Goal: Task Accomplishment & Management: Manage account settings

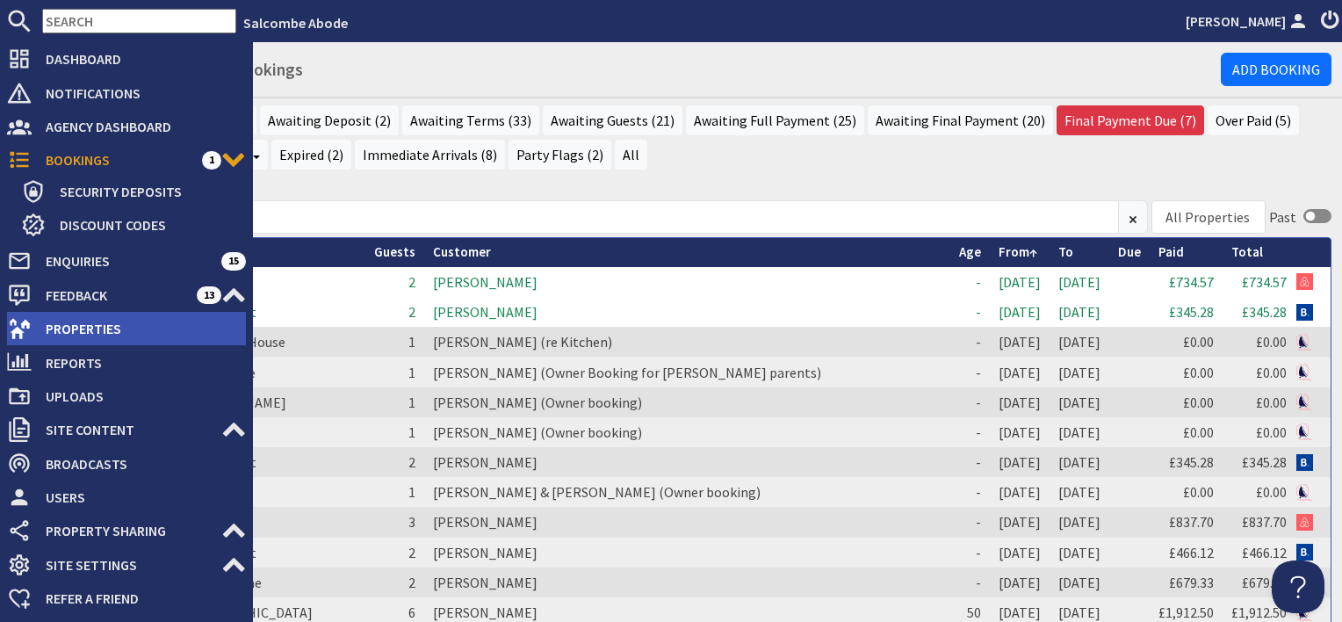
click at [57, 325] on span "Properties" at bounding box center [139, 328] width 214 height 28
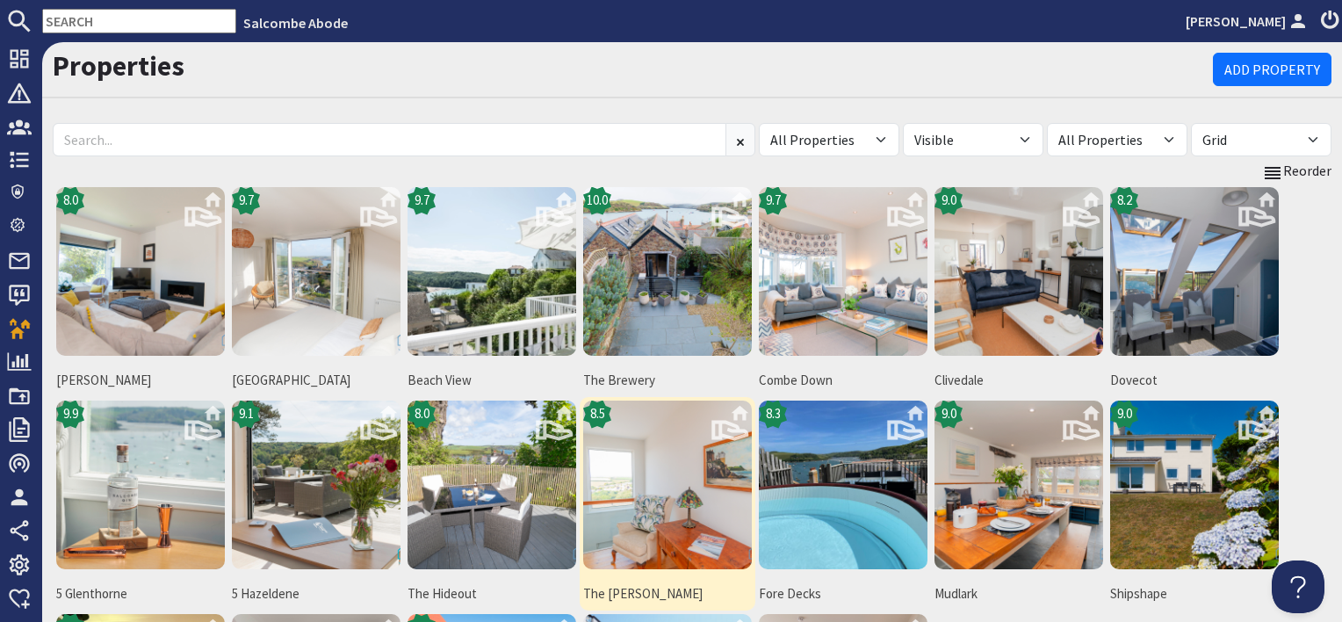
click at [633, 462] on img at bounding box center [667, 484] width 169 height 169
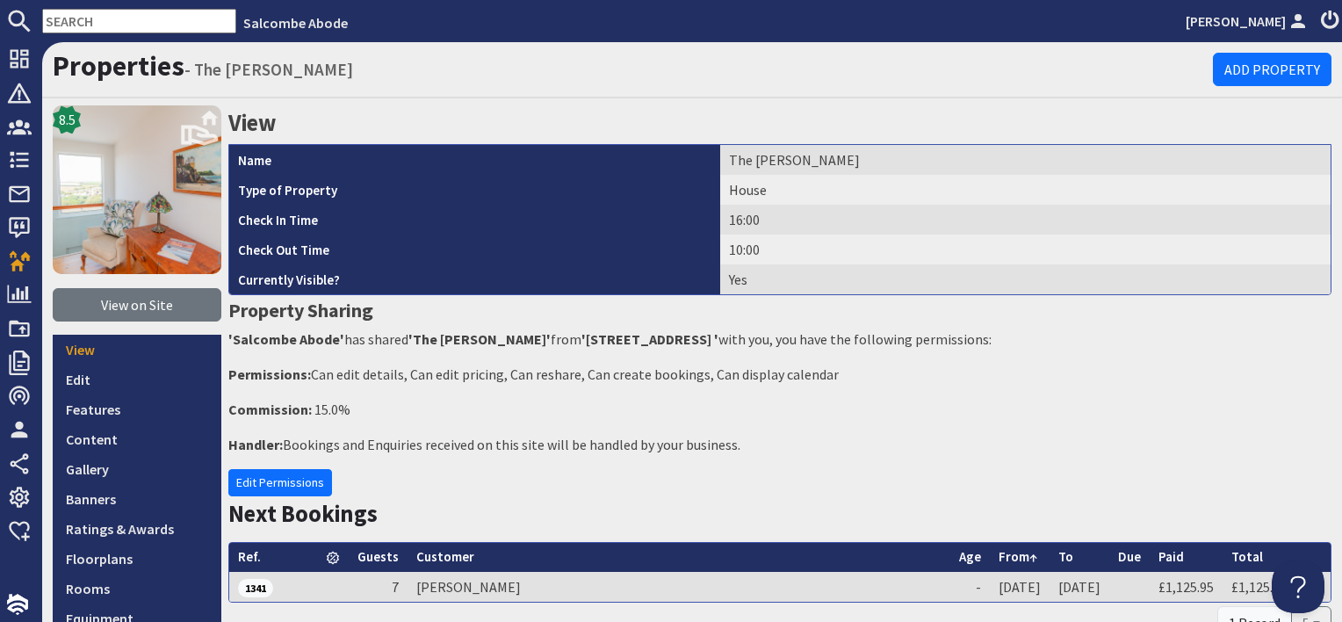
scroll to position [263, 0]
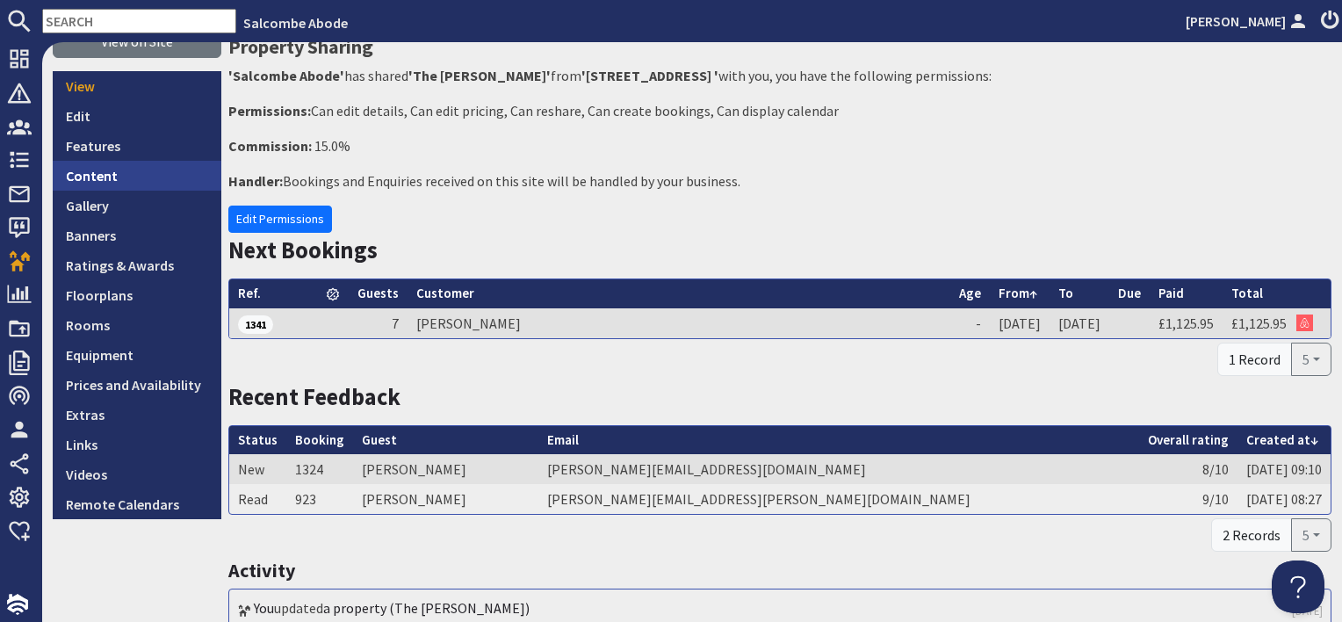
click at [119, 180] on link "Content" at bounding box center [137, 176] width 169 height 30
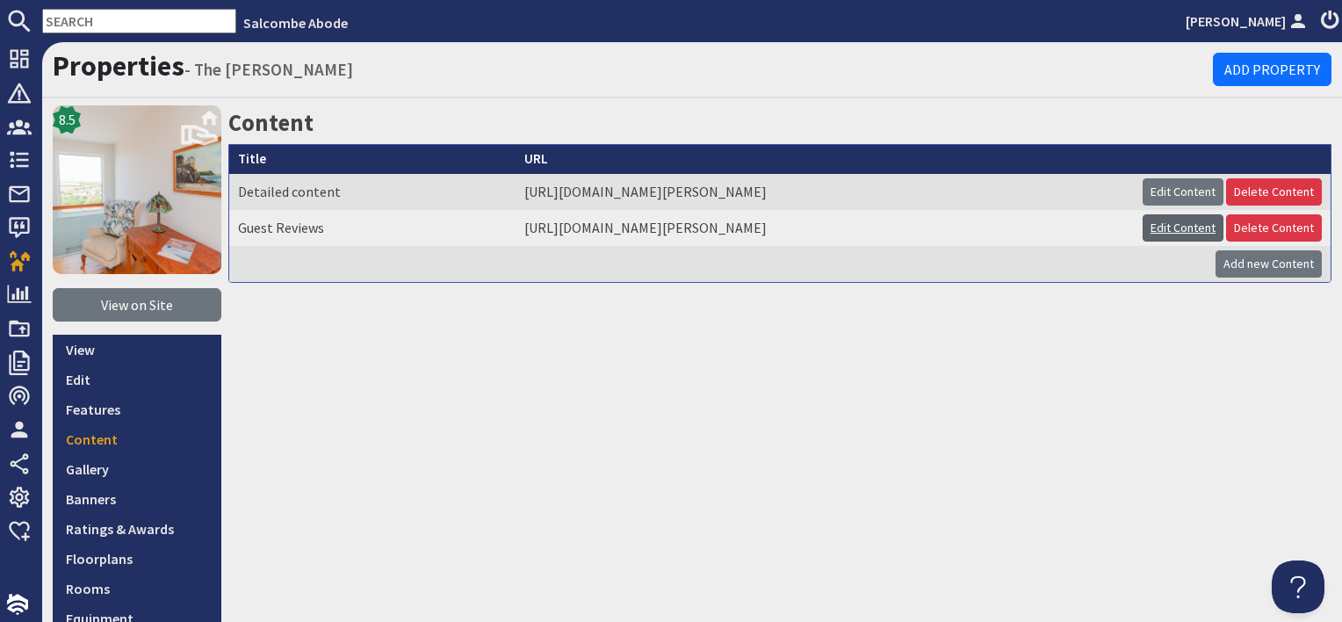
click at [1179, 225] on link "Edit Content" at bounding box center [1182, 227] width 81 height 27
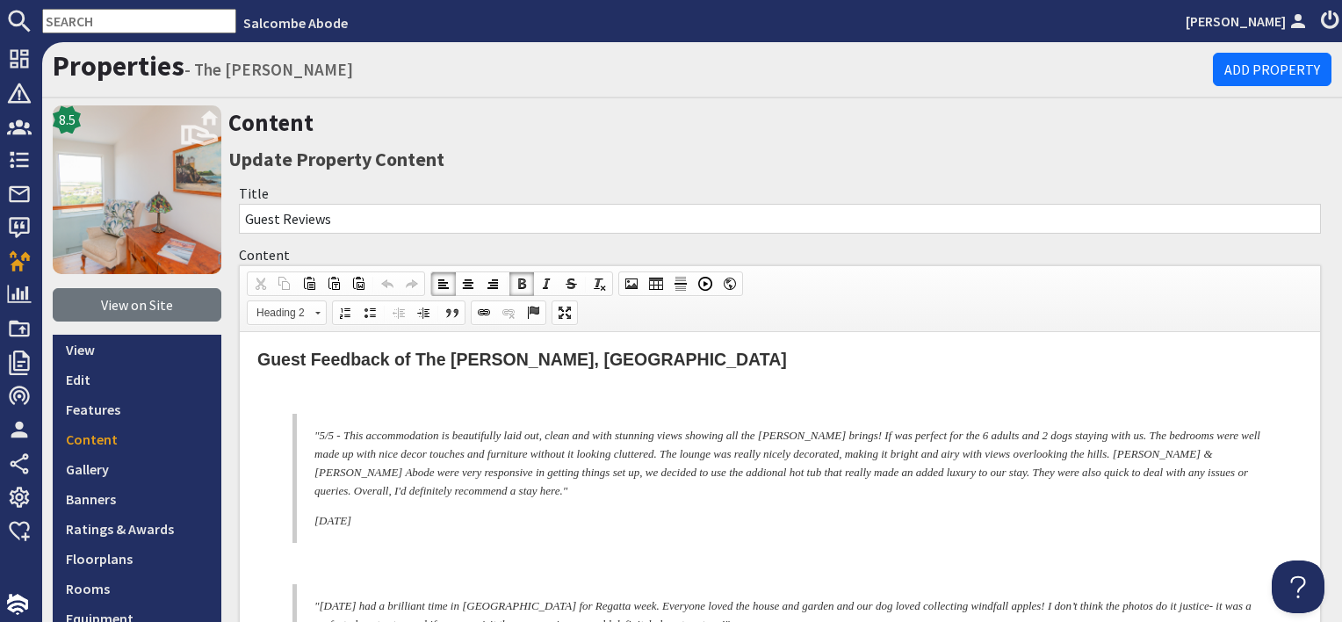
drag, startPoint x: 321, startPoint y: 392, endPoint x: 450, endPoint y: 518, distance: 180.0
click at [447, 493] on span "Copy" at bounding box center [467, 496] width 93 height 22
copy body ""5/5 - This accommodation is beautifully laid out, clean and with stunning view…"
click at [480, 385] on p at bounding box center [779, 394] width 1045 height 18
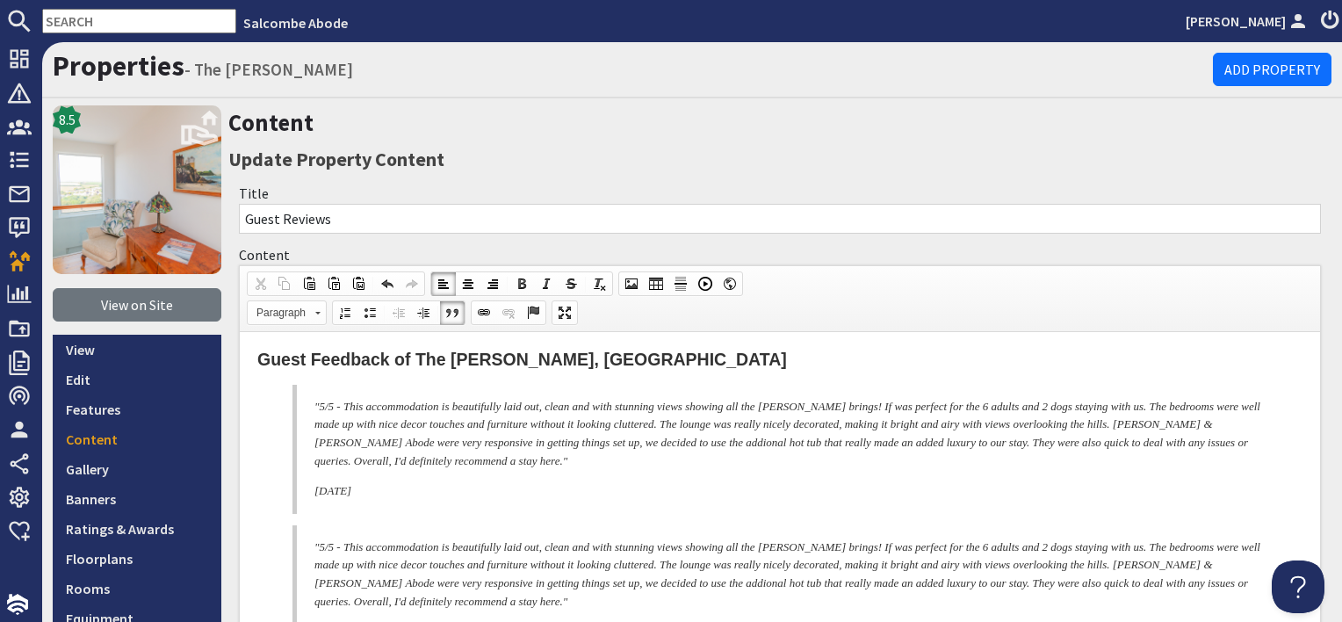
click at [335, 406] on p ""5/5 - This accommodation is beautifully laid out, clean and with stunning view…" at bounding box center [787, 434] width 946 height 73
click at [331, 402] on p ""81/0 - This accommodation is beautifully laid out, clean and with stunning vie…" at bounding box center [787, 434] width 946 height 73
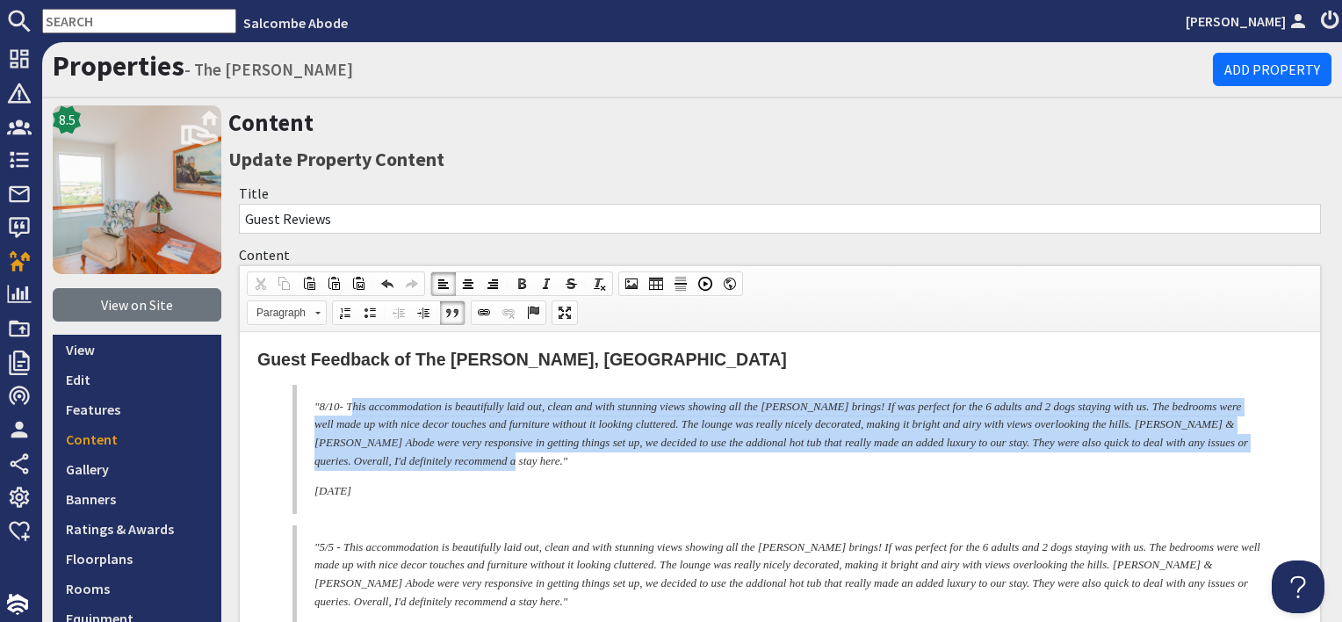
drag, startPoint x: 352, startPoint y: 404, endPoint x: 831, endPoint y: 455, distance: 482.1
click at [831, 455] on p ""8 /10 - This accommodation is beautifully laid out, clean and with stunning vi…" at bounding box center [787, 434] width 946 height 73
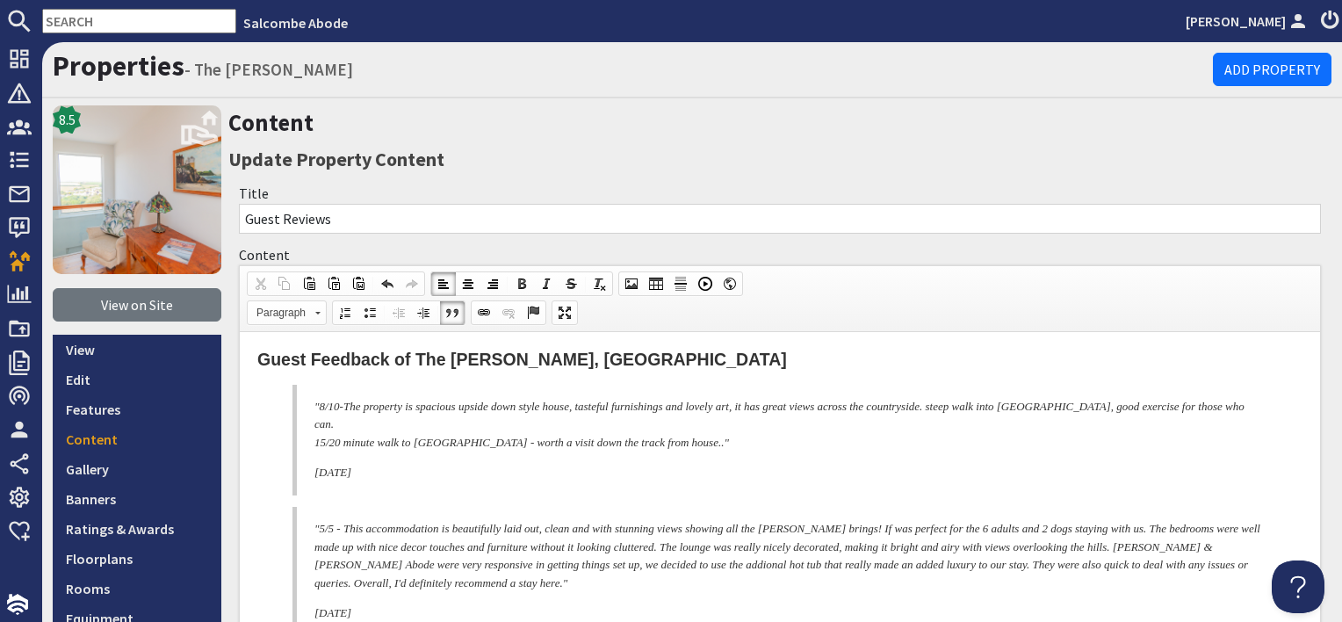
drag, startPoint x: 313, startPoint y: 445, endPoint x: 350, endPoint y: 448, distance: 37.0
click at [313, 444] on blockquote ""8 /10 - The property is spacious upside down style house, tasteful furnishings…" at bounding box center [779, 440] width 975 height 111
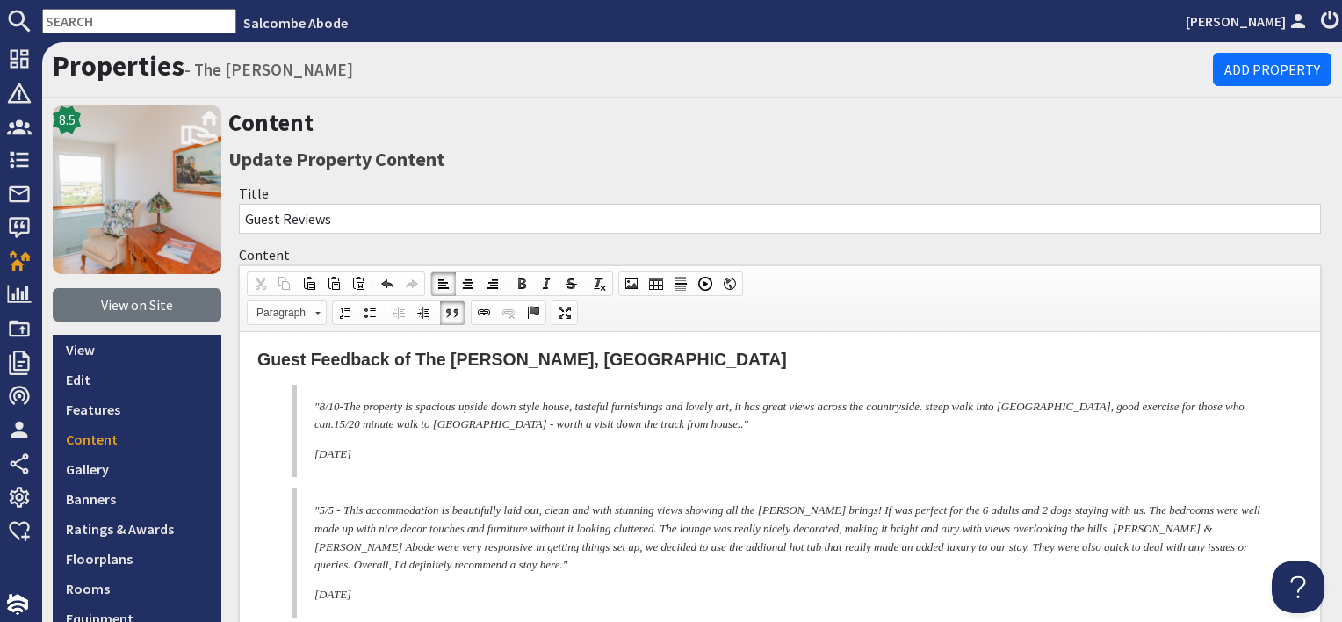
click at [790, 422] on p ""8 /10 - The property is spacious upside down style house, tasteful furnishings…" at bounding box center [787, 416] width 946 height 37
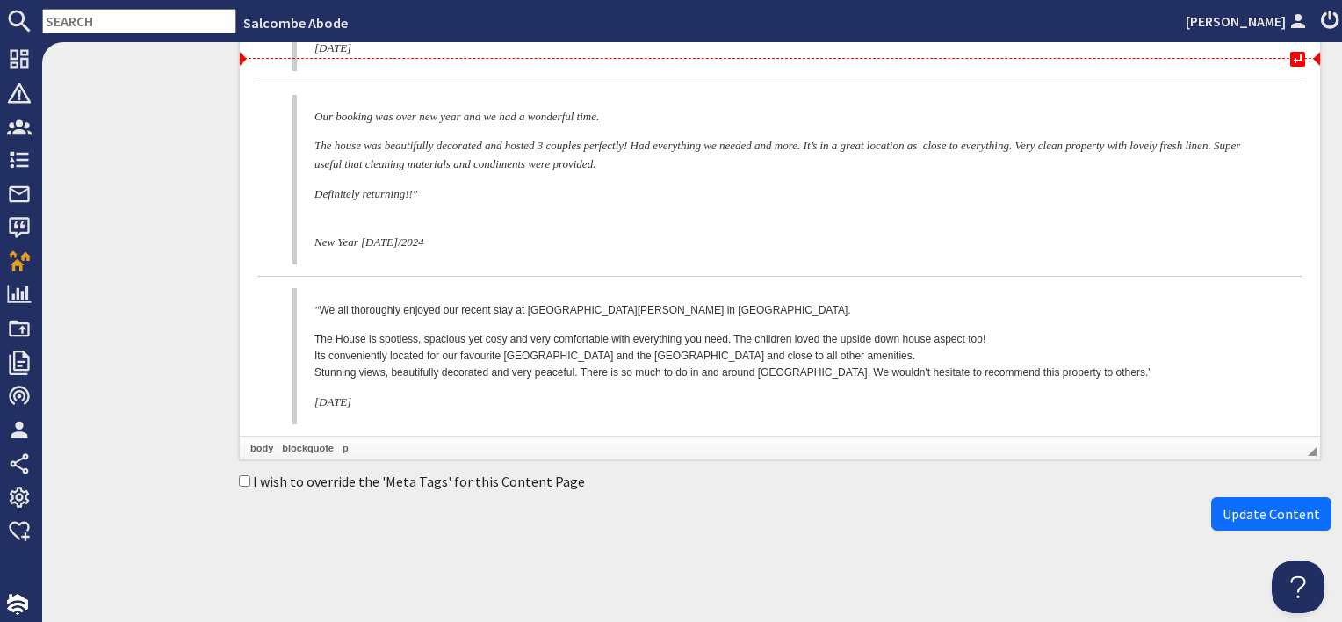
scroll to position [2879, 0]
click at [1232, 508] on span "Update Content" at bounding box center [1270, 511] width 97 height 18
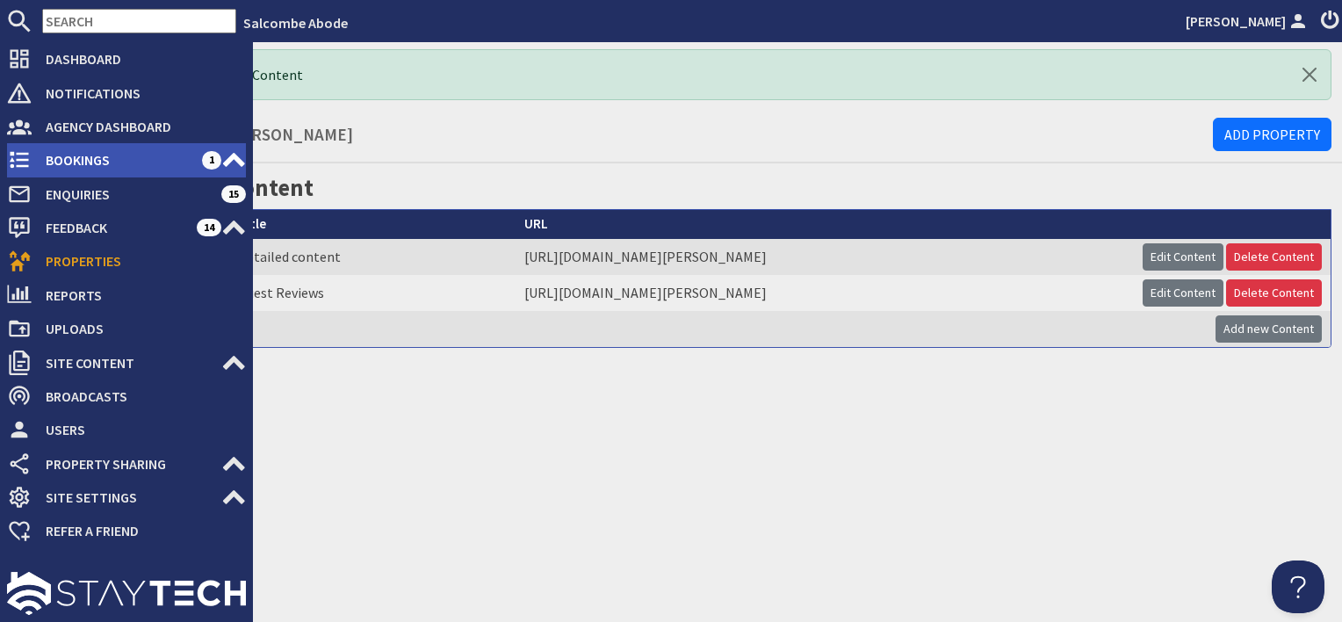
click at [69, 158] on span "Bookings" at bounding box center [117, 160] width 170 height 28
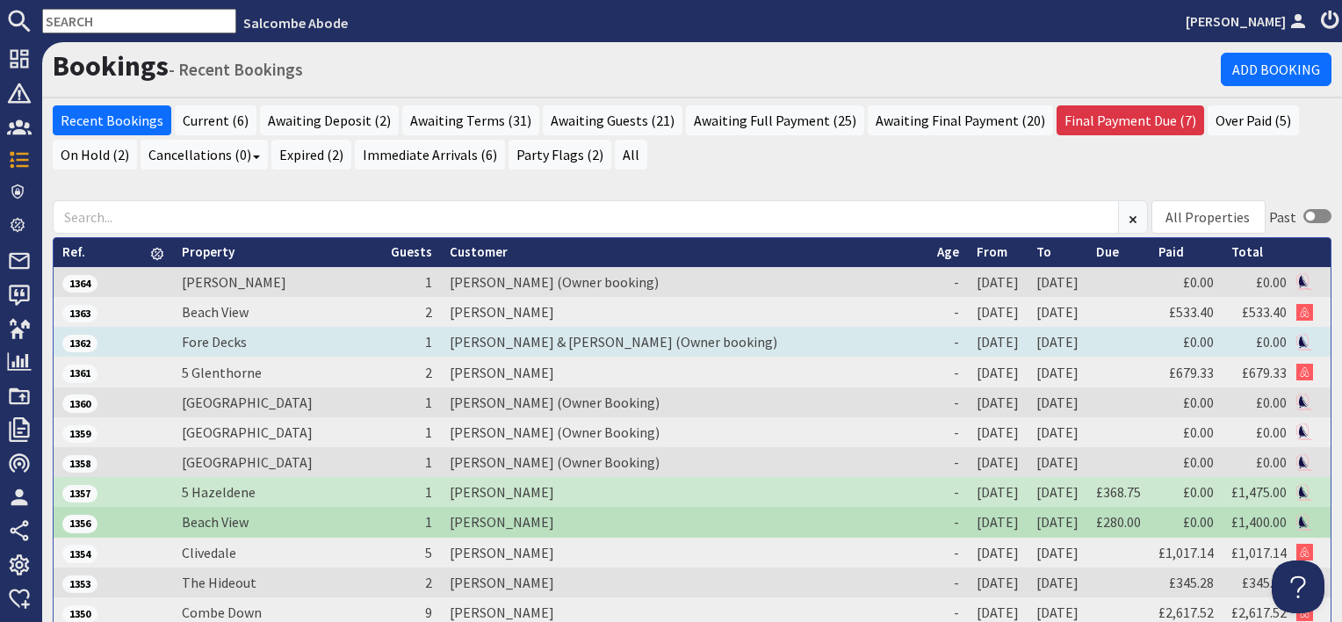
click at [493, 338] on td "[PERSON_NAME] & [PERSON_NAME] (Owner booking)" at bounding box center [684, 342] width 487 height 30
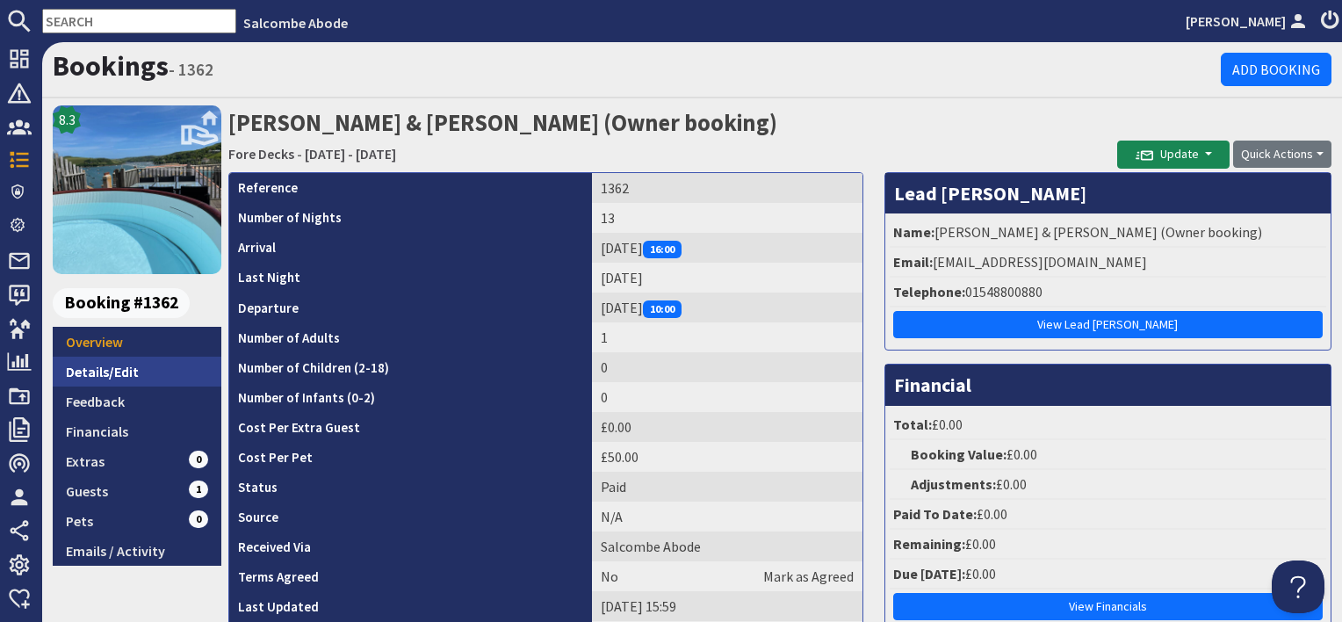
click at [162, 368] on link "Details/Edit" at bounding box center [137, 371] width 169 height 30
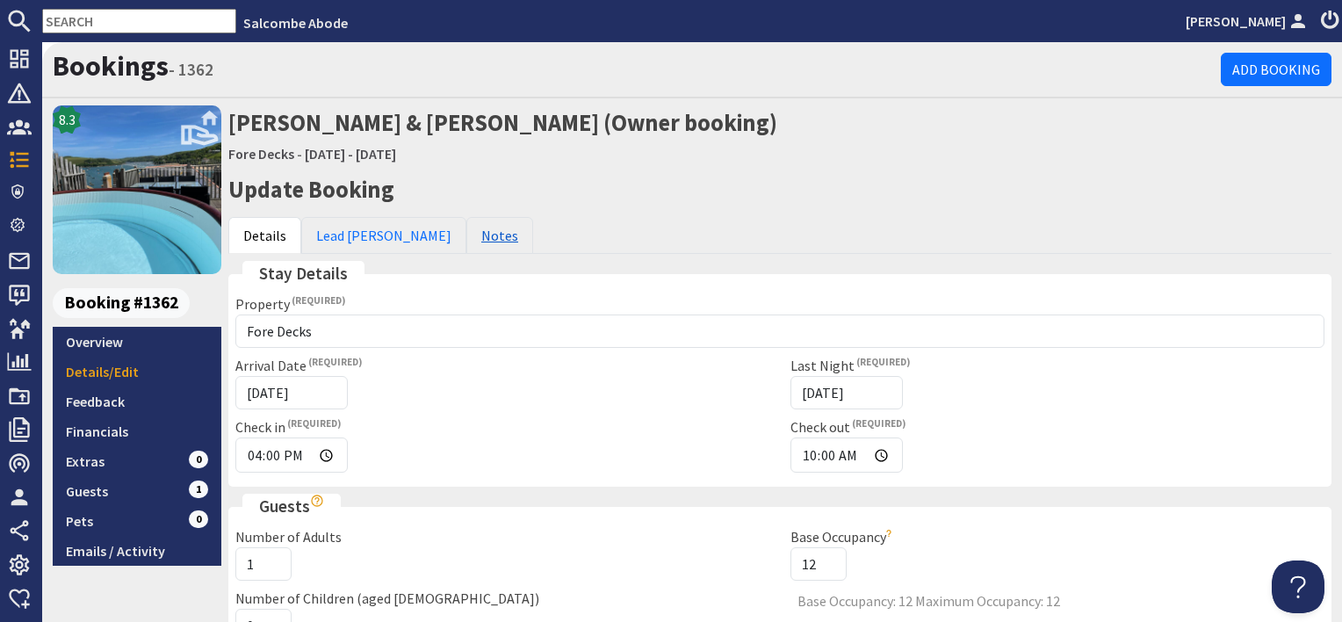
click at [466, 239] on link "Notes" at bounding box center [499, 235] width 67 height 37
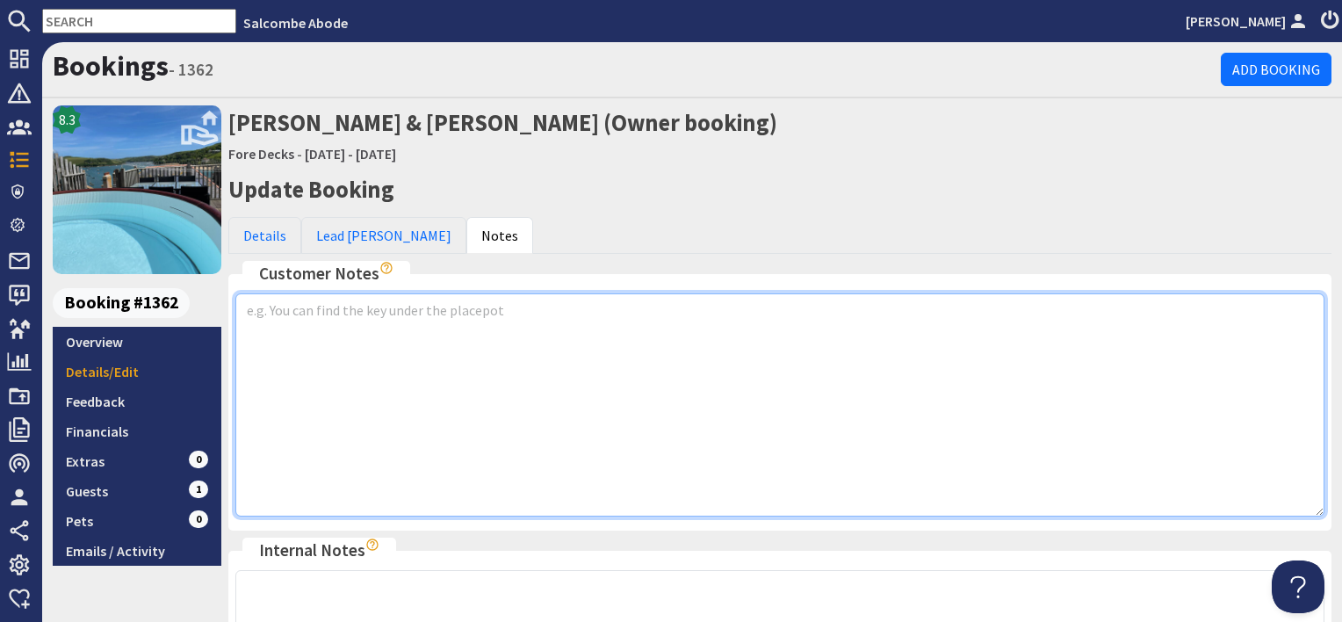
click at [331, 340] on textarea at bounding box center [779, 404] width 1089 height 223
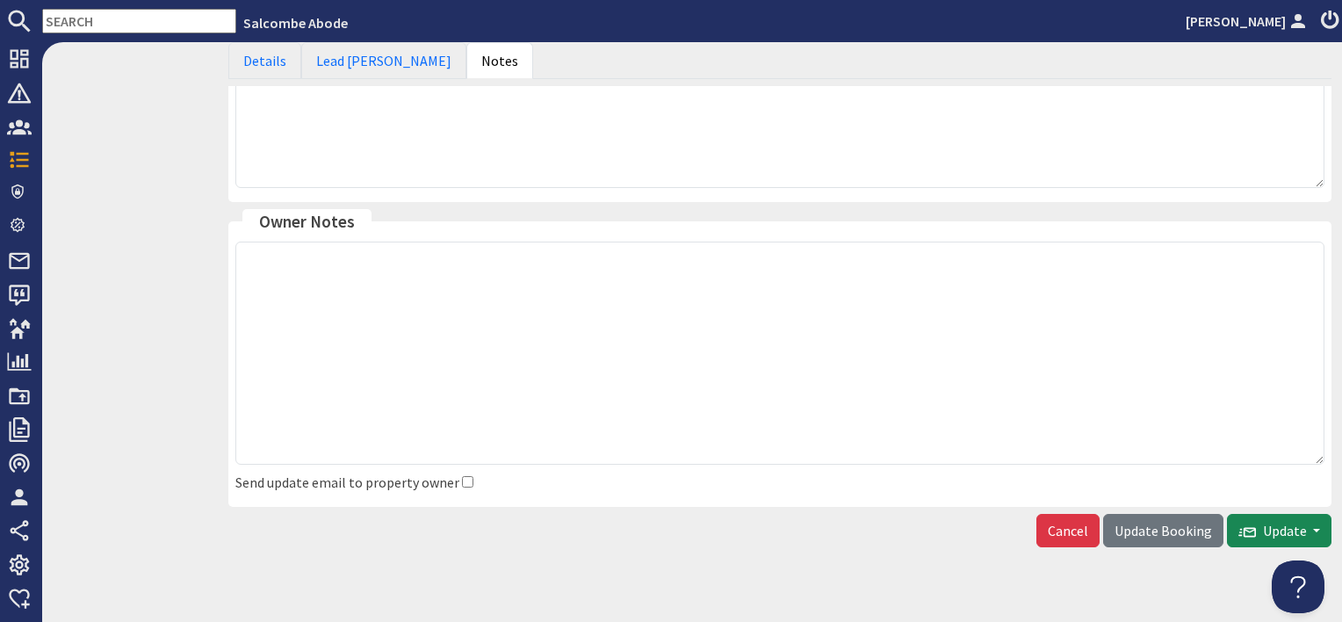
scroll to position [624, 0]
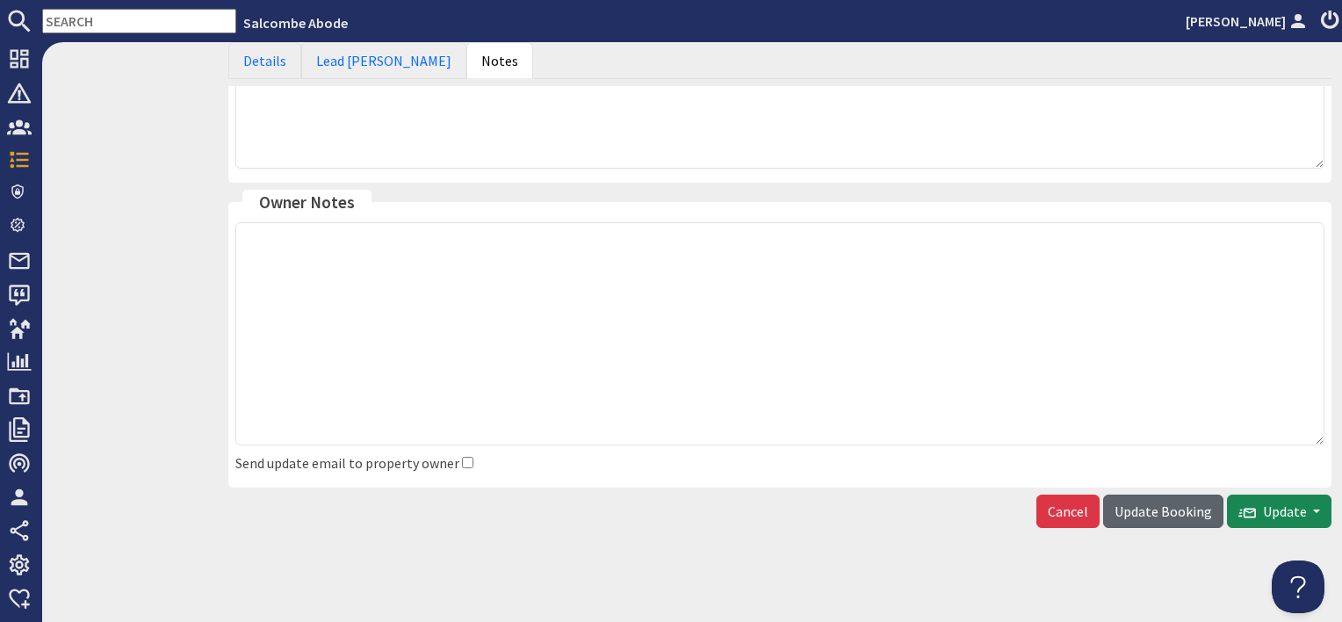
type textarea "Hot tub all booked for arrival and mid stay check with [PERSON_NAME]"
click at [1159, 502] on span "Update Booking" at bounding box center [1162, 511] width 97 height 18
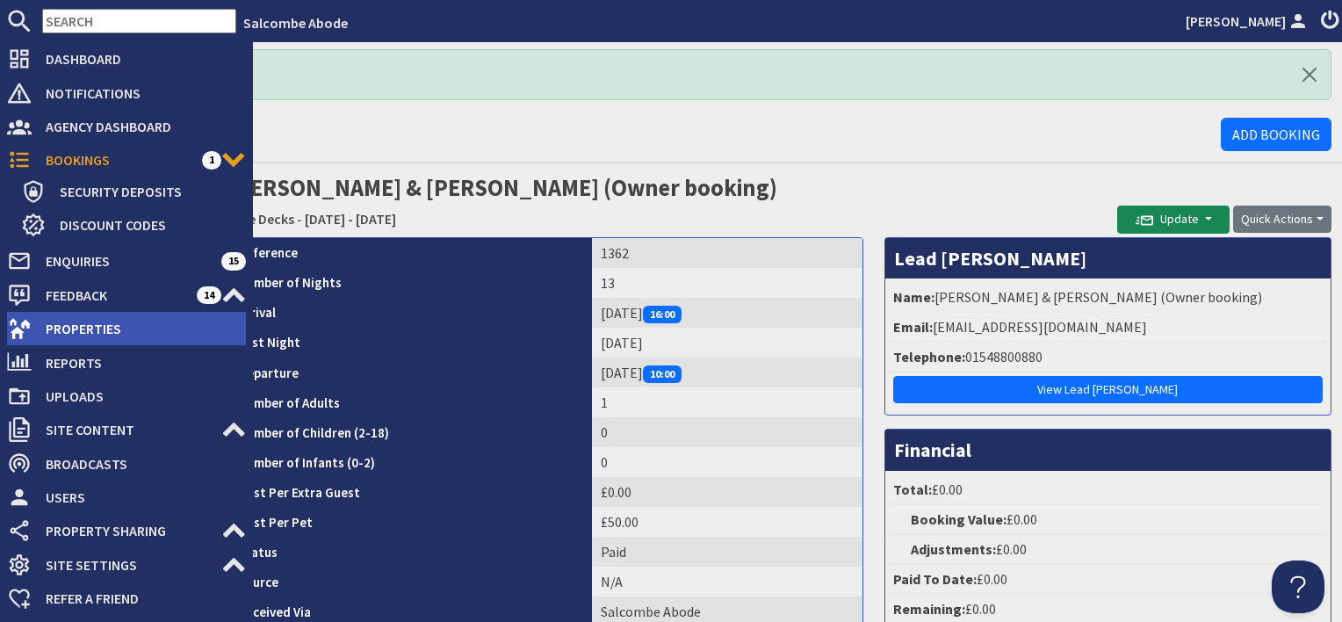
click at [88, 320] on span "Properties" at bounding box center [139, 328] width 214 height 28
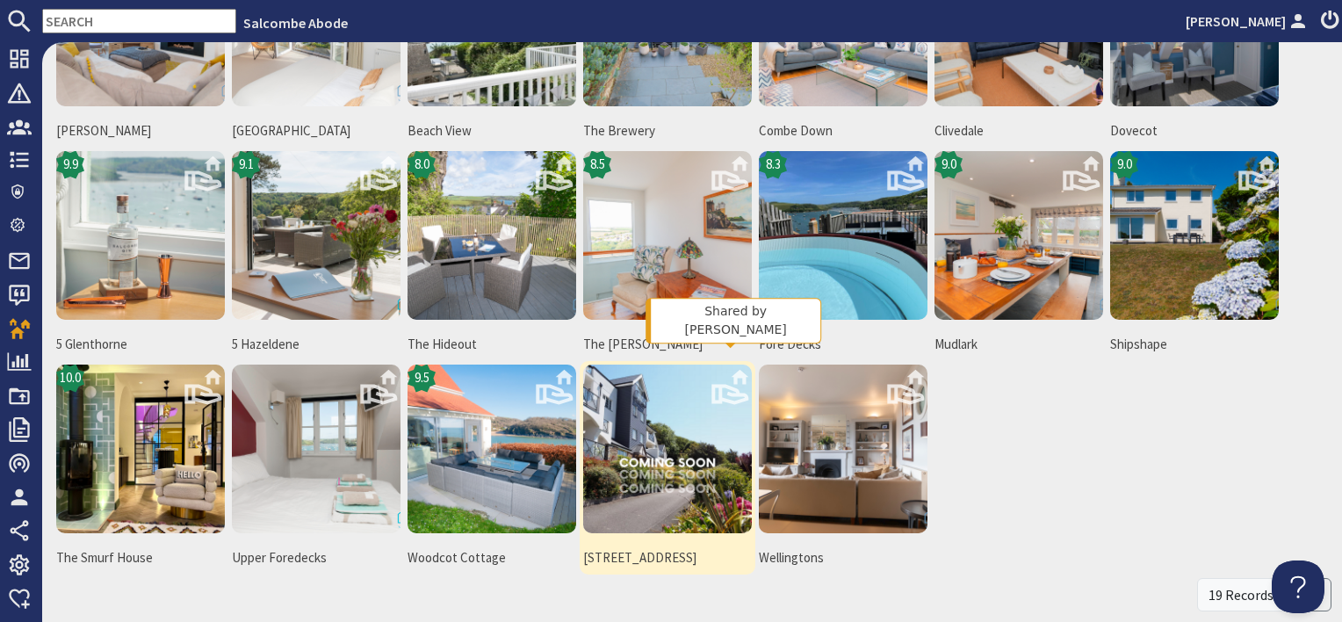
scroll to position [263, 0]
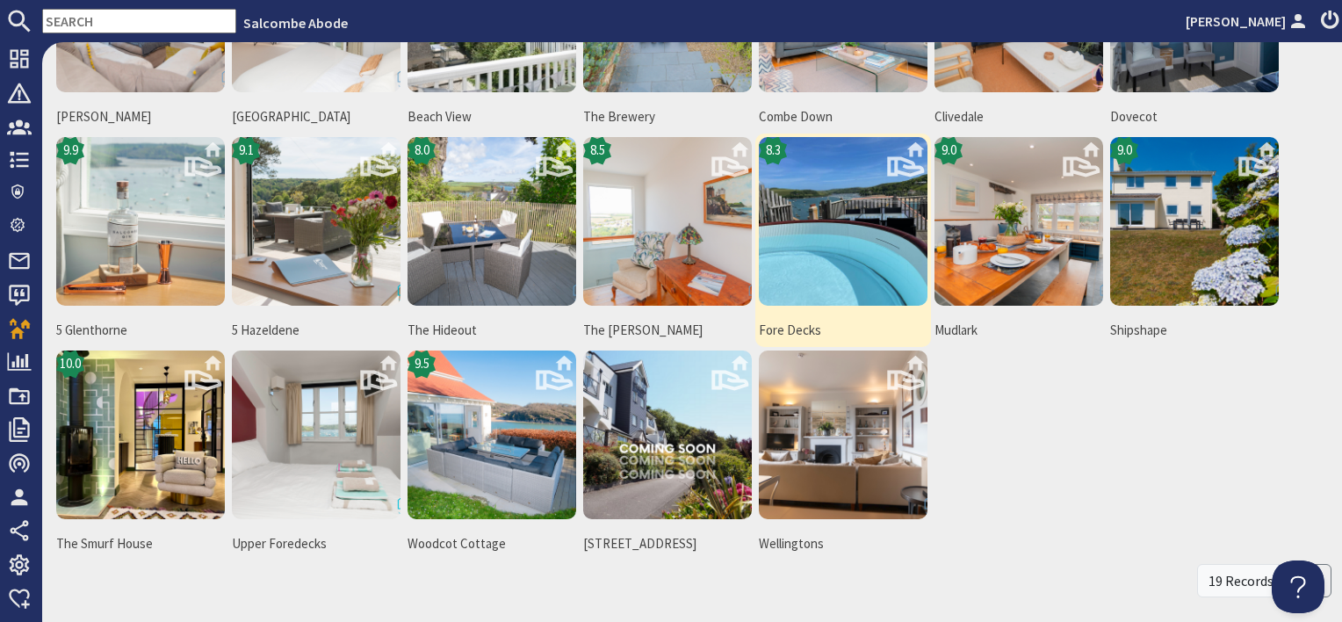
click at [829, 270] on img at bounding box center [843, 221] width 169 height 169
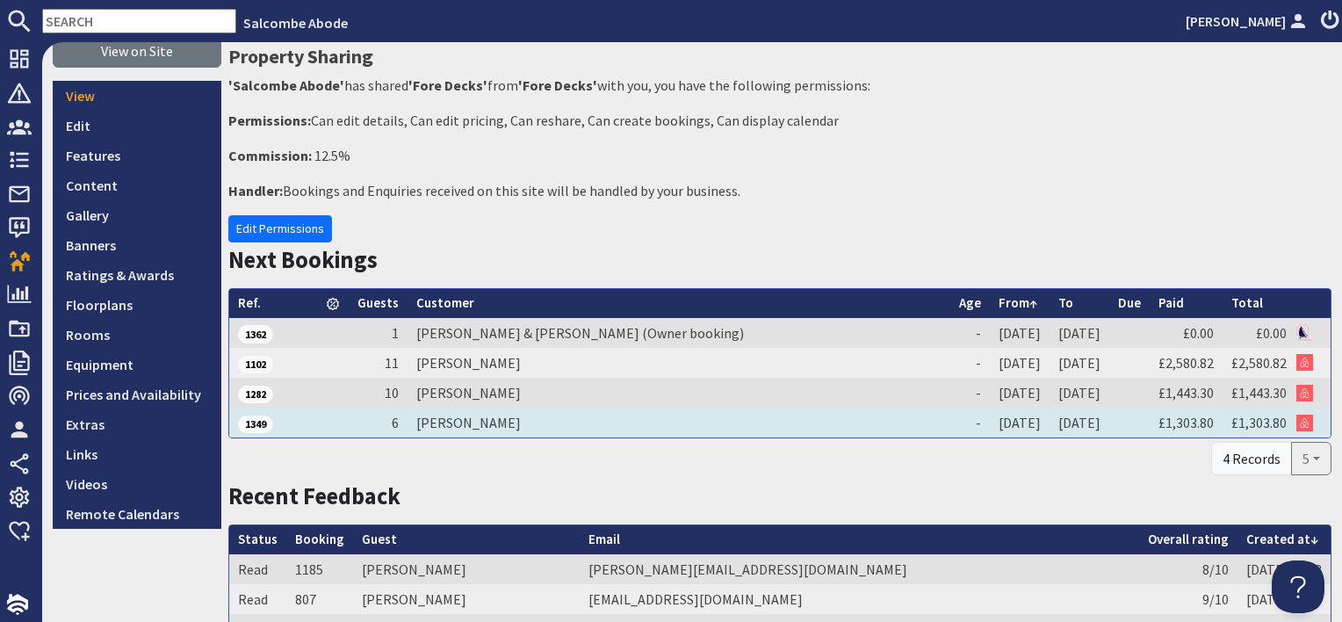
scroll to position [263, 0]
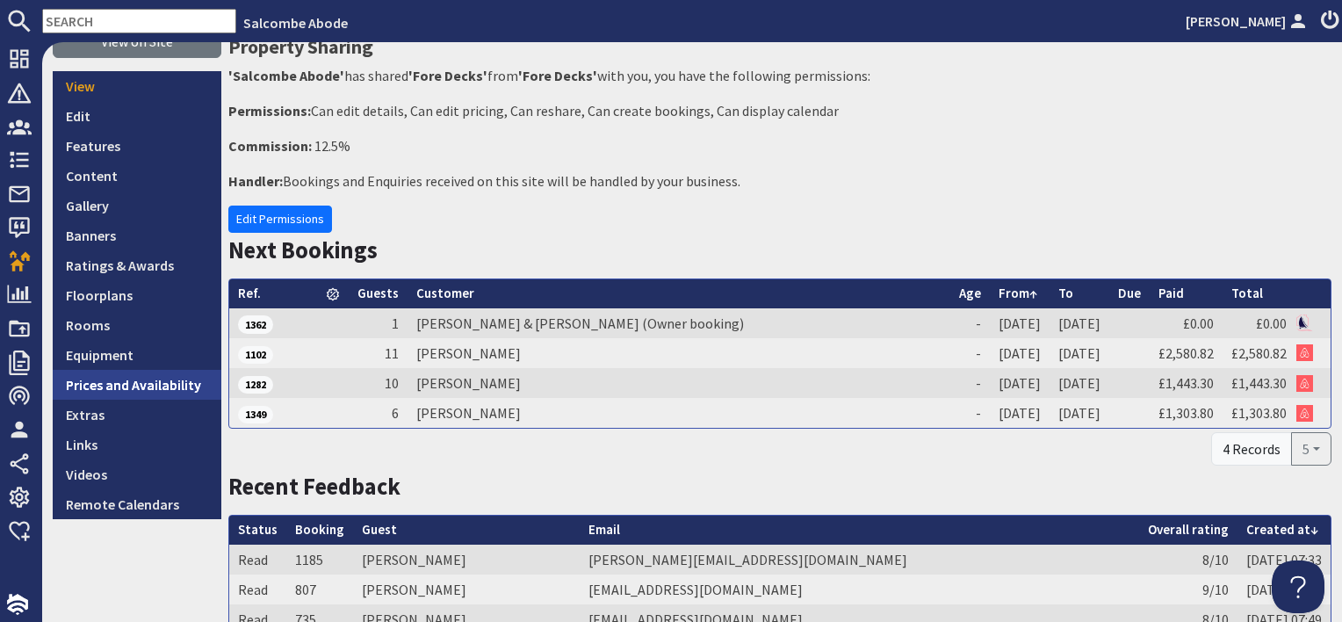
click at [176, 377] on link "Prices and Availability" at bounding box center [137, 385] width 169 height 30
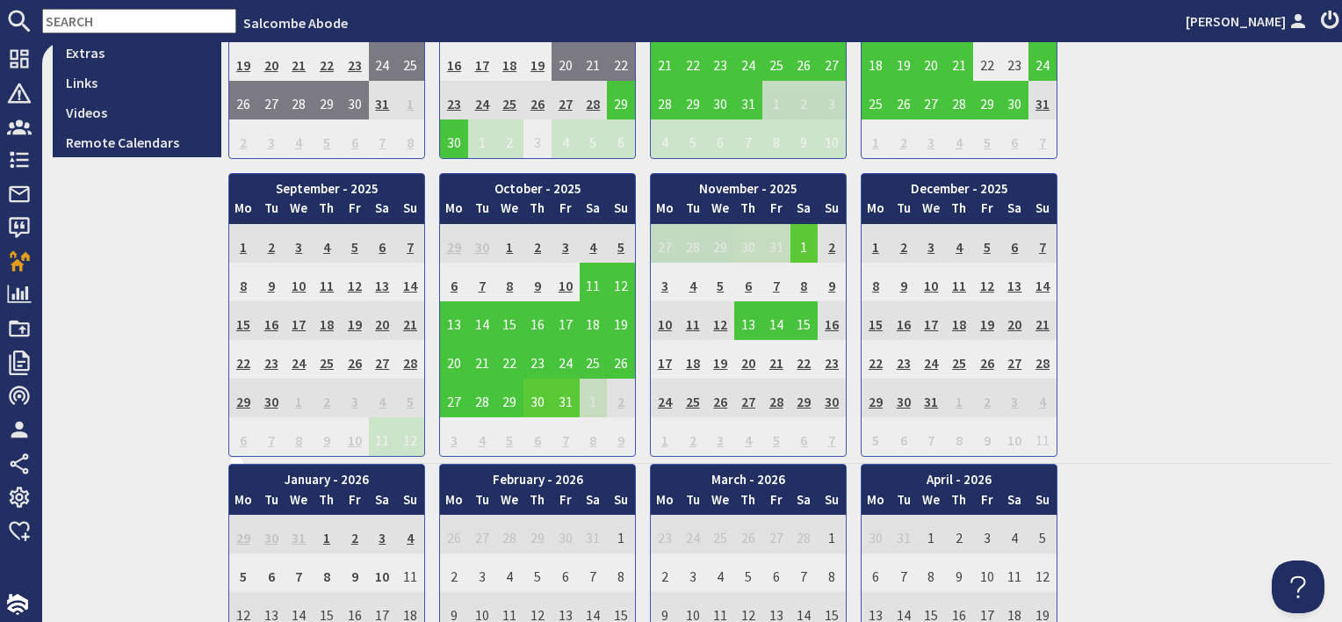
scroll to position [790, 0]
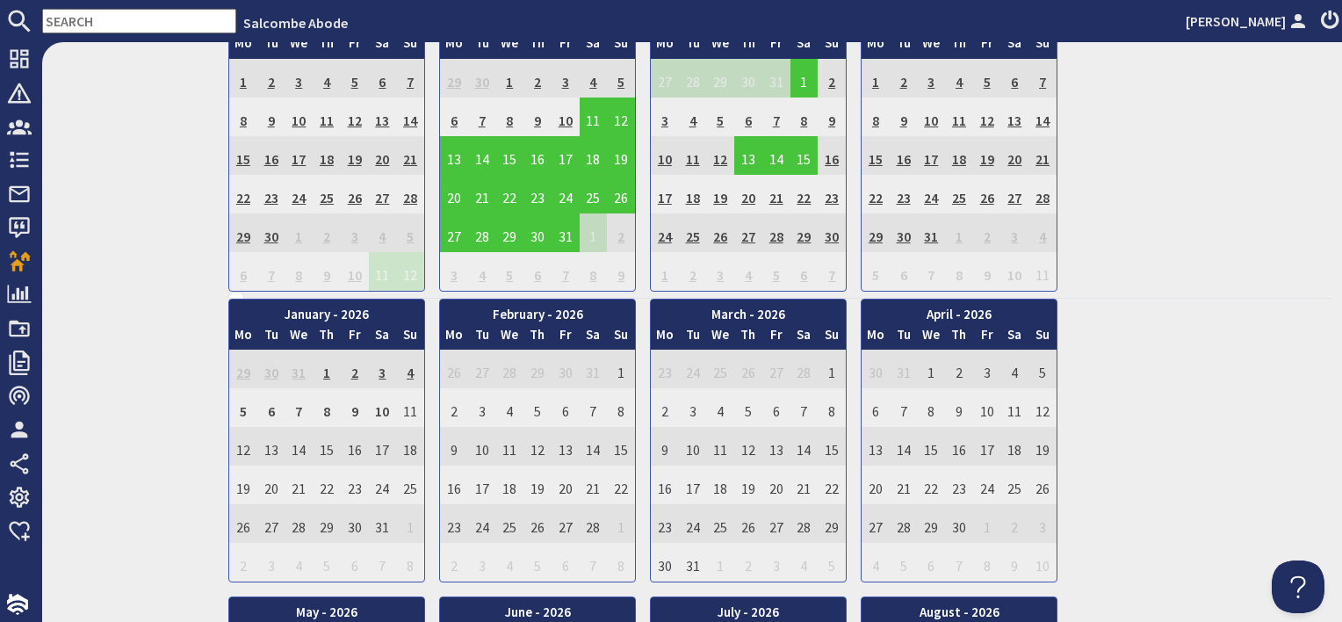
click at [1047, 198] on td "28" at bounding box center [1042, 194] width 28 height 39
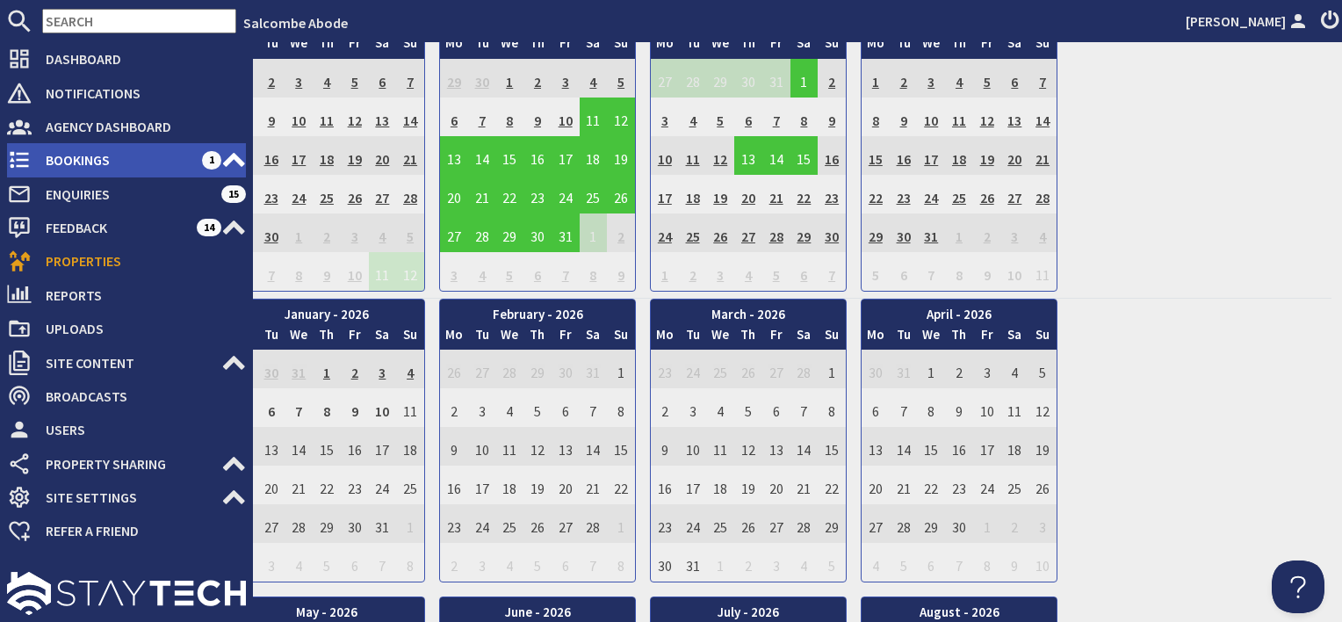
click at [80, 162] on span "Bookings" at bounding box center [117, 160] width 170 height 28
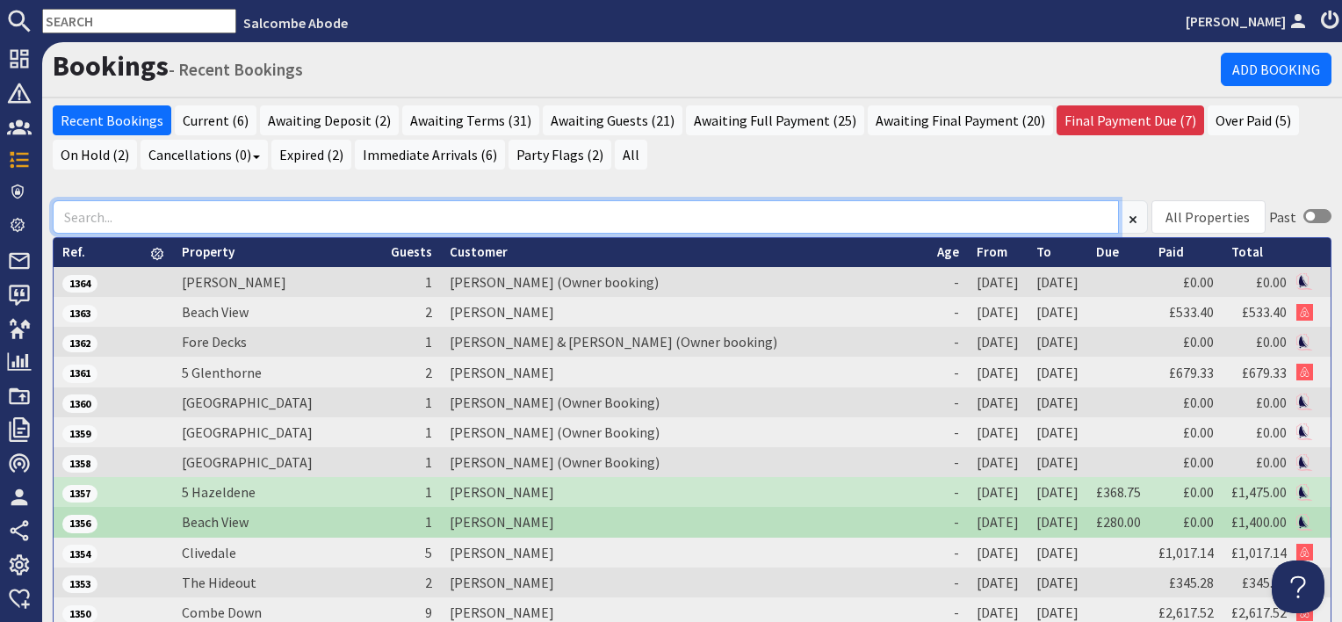
click at [427, 211] on input at bounding box center [586, 216] width 1066 height 33
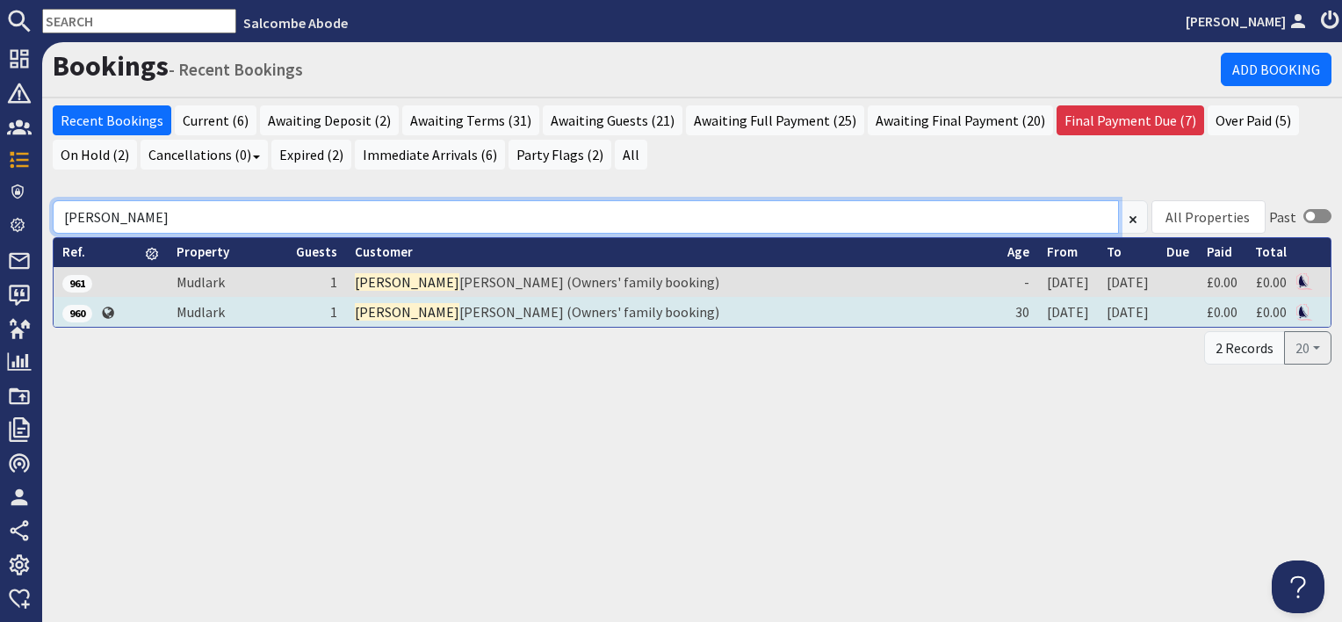
type input "george"
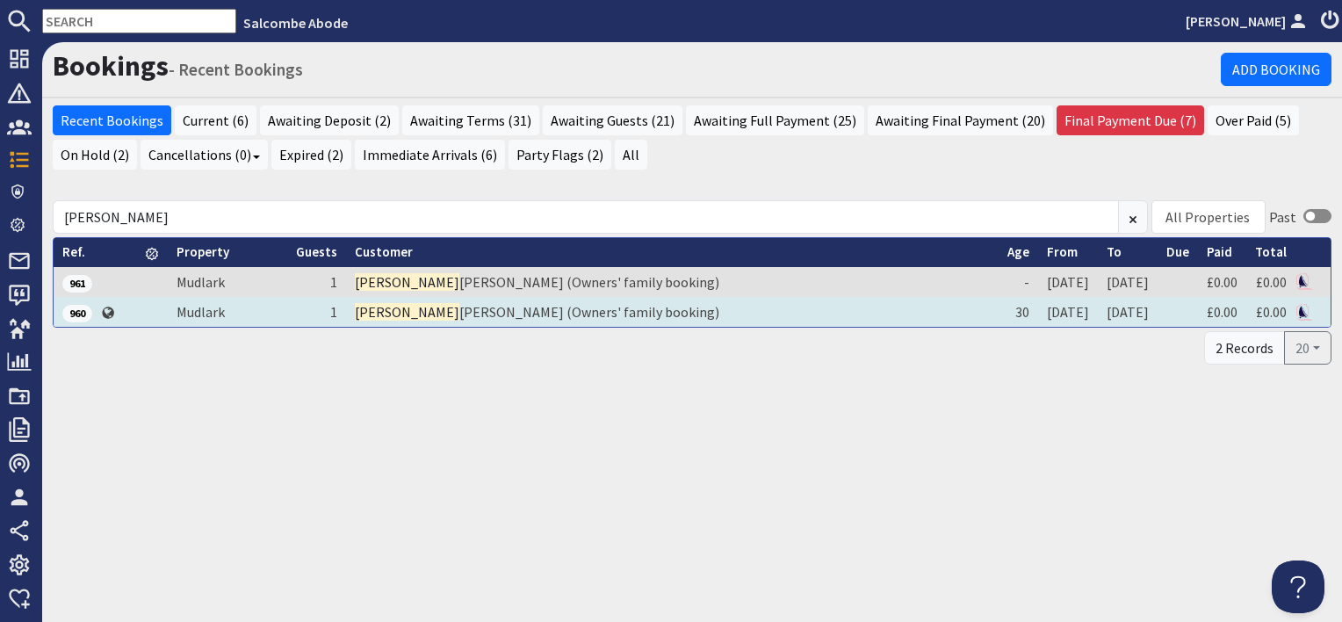
click at [492, 310] on td "George Butler (Owners' family booking)" at bounding box center [672, 312] width 652 height 30
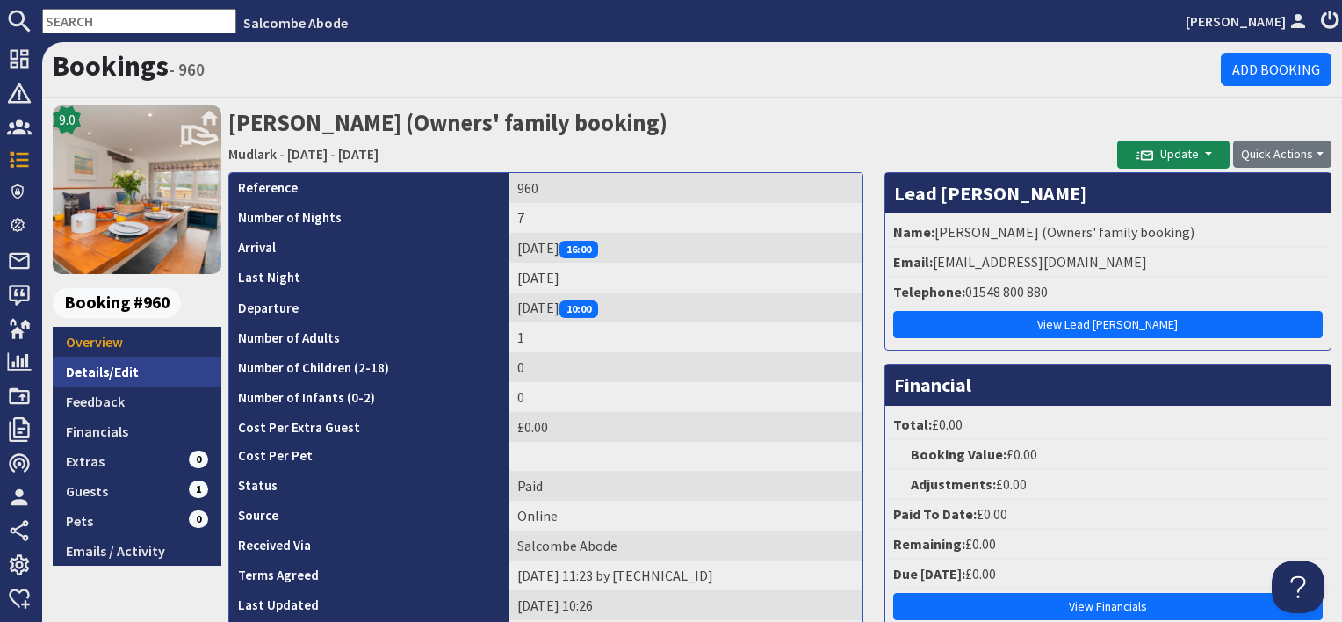
click at [123, 372] on link "Details/Edit" at bounding box center [137, 371] width 169 height 30
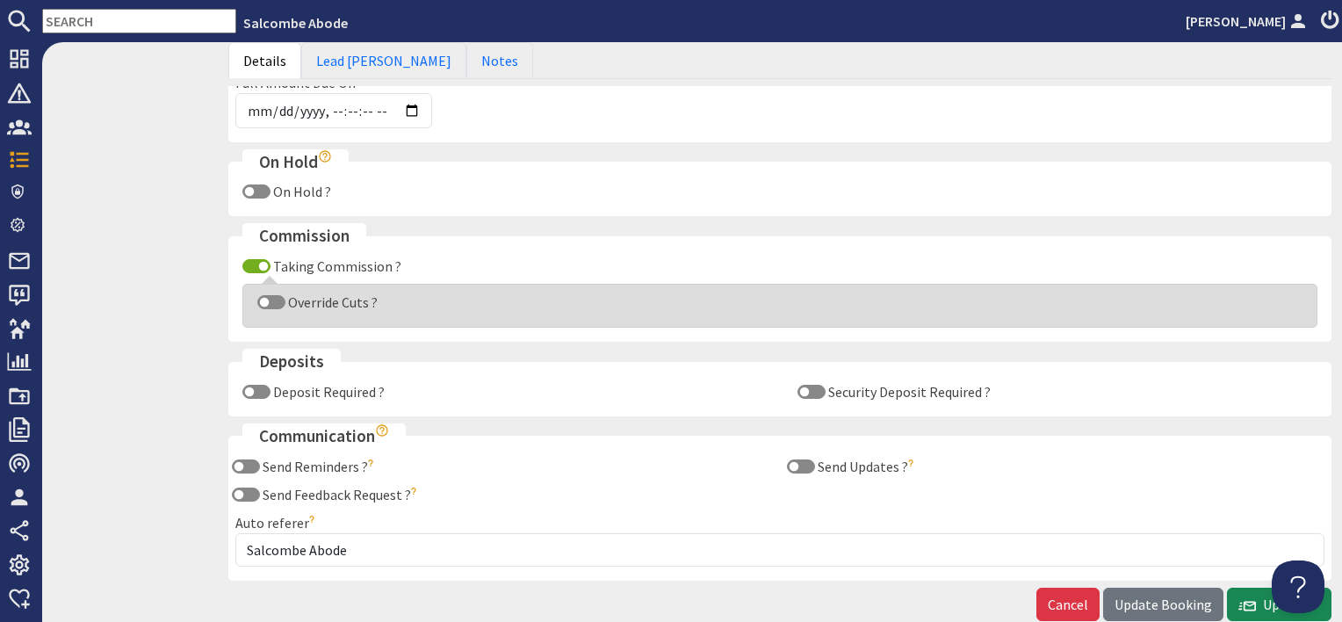
scroll to position [1005, 0]
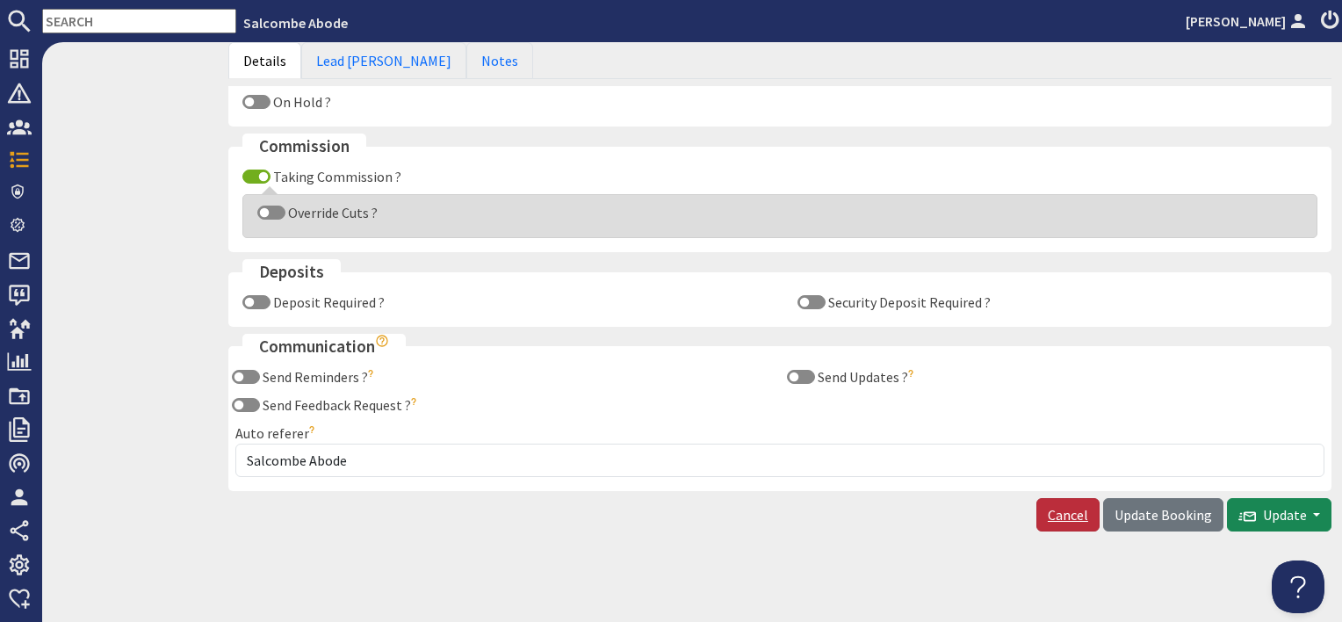
click at [1077, 506] on link "Cancel" at bounding box center [1067, 514] width 63 height 33
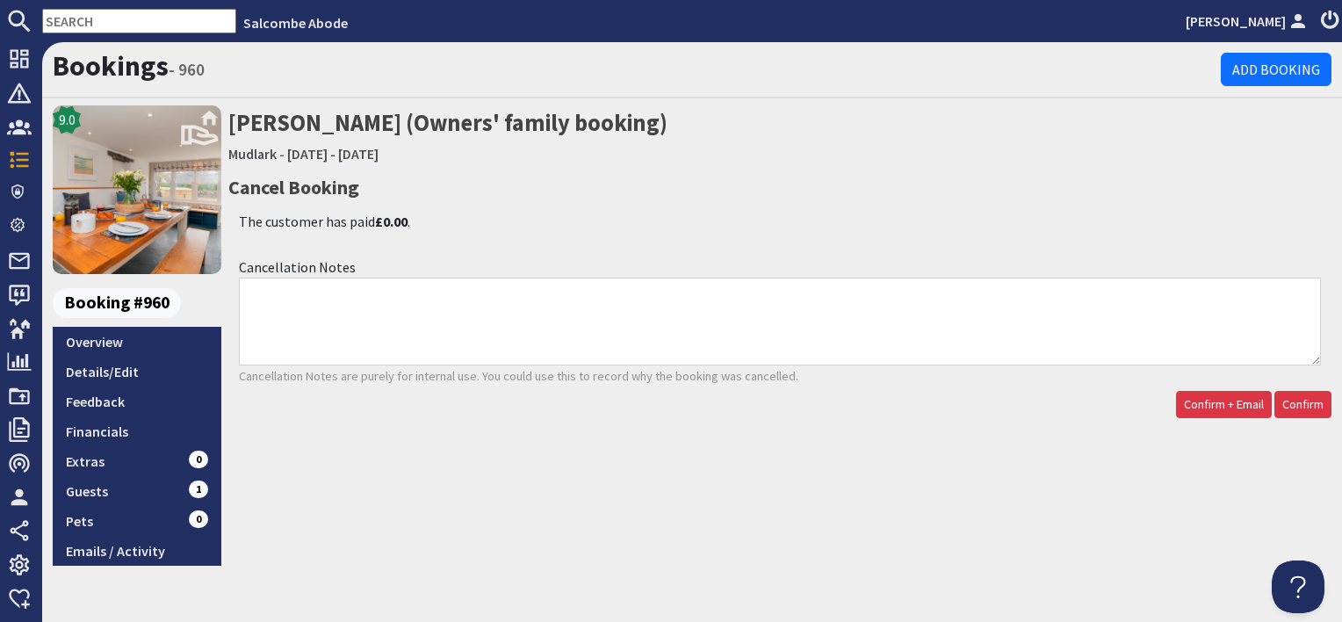
click at [934, 313] on textarea "Cancellation Notes" at bounding box center [780, 321] width 1082 height 88
type textarea "s"
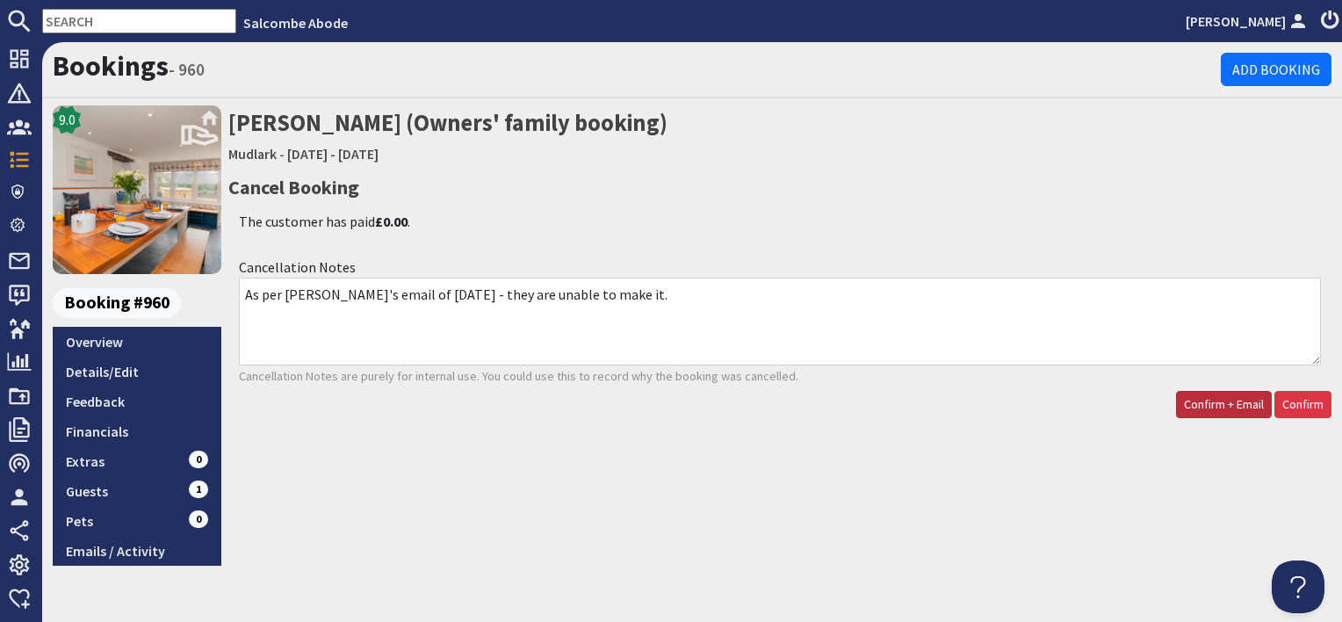
type textarea "As per George's email of 4 October - they are unable to make it."
click at [1183, 402] on span "Confirm + Email" at bounding box center [1223, 404] width 80 height 16
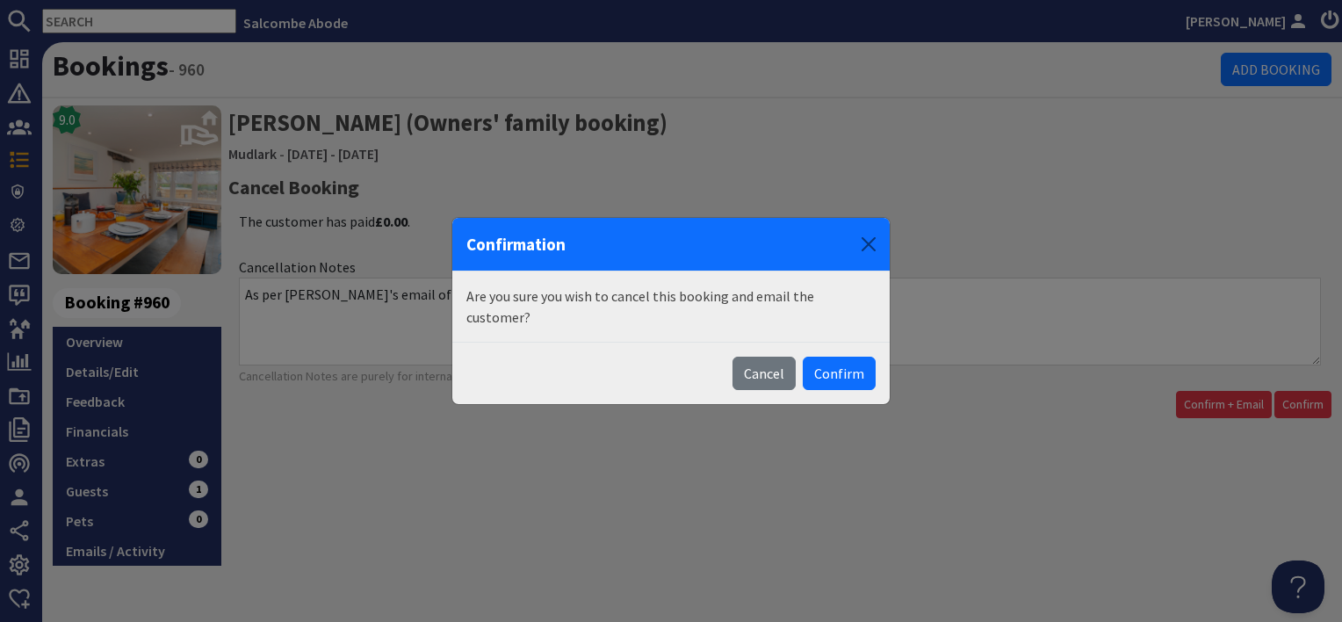
click at [850, 365] on button "Confirm" at bounding box center [838, 372] width 73 height 33
